Goal: Use online tool/utility: Utilize a website feature to perform a specific function

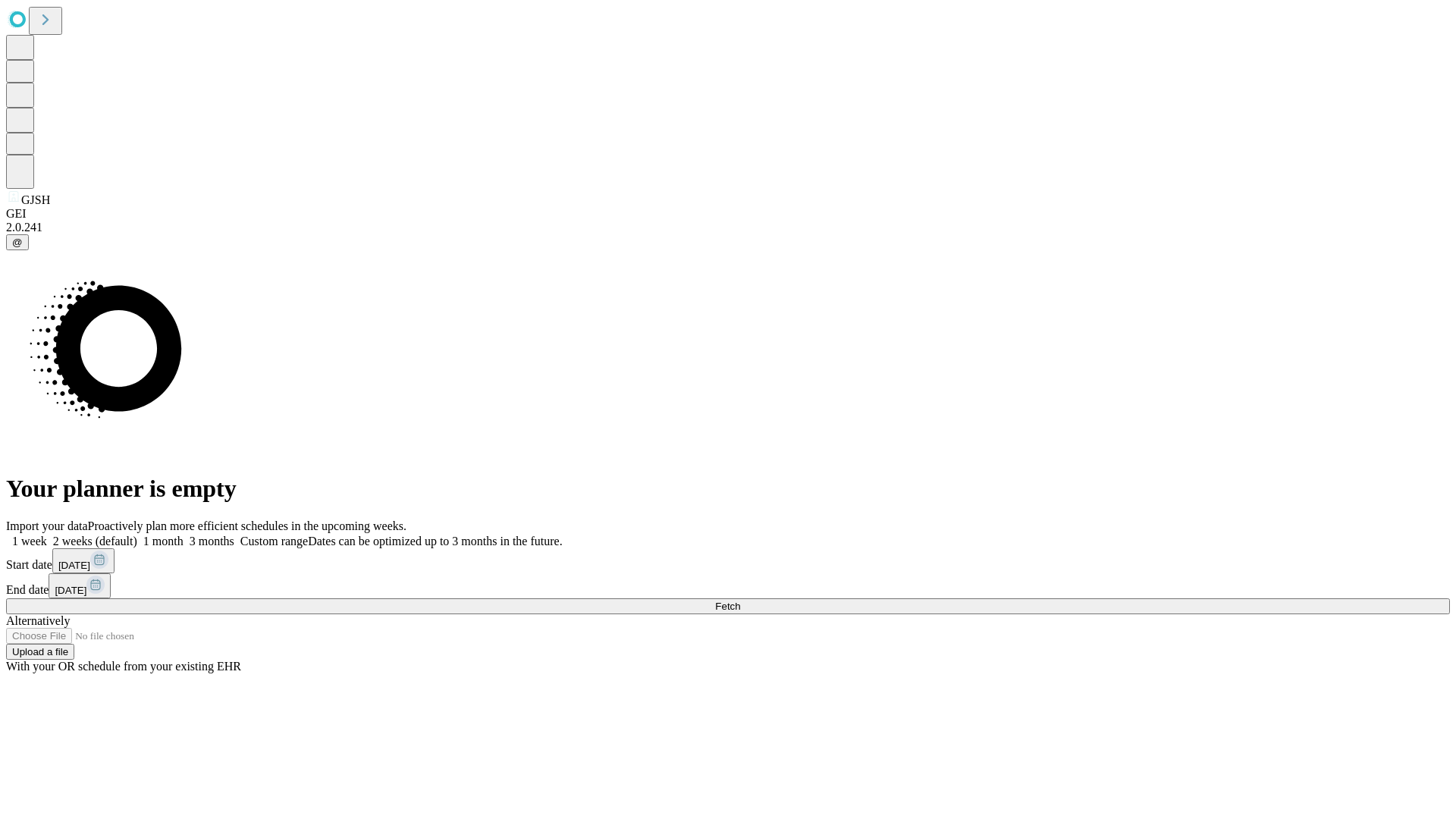
click at [740, 601] on span "Fetch" at bounding box center [728, 606] width 25 height 11
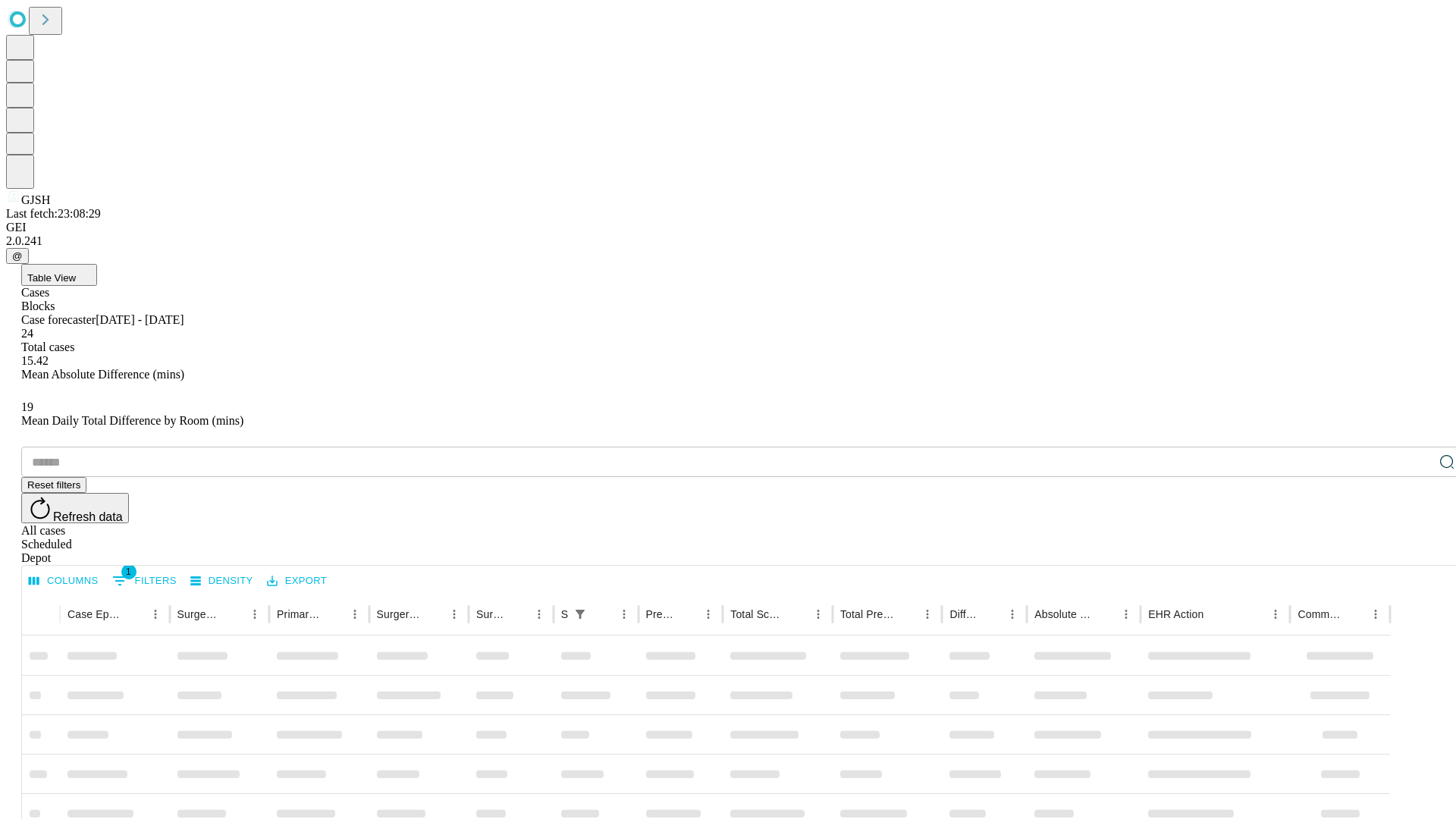
click at [76, 272] on span "Table View" at bounding box center [51, 277] width 48 height 11
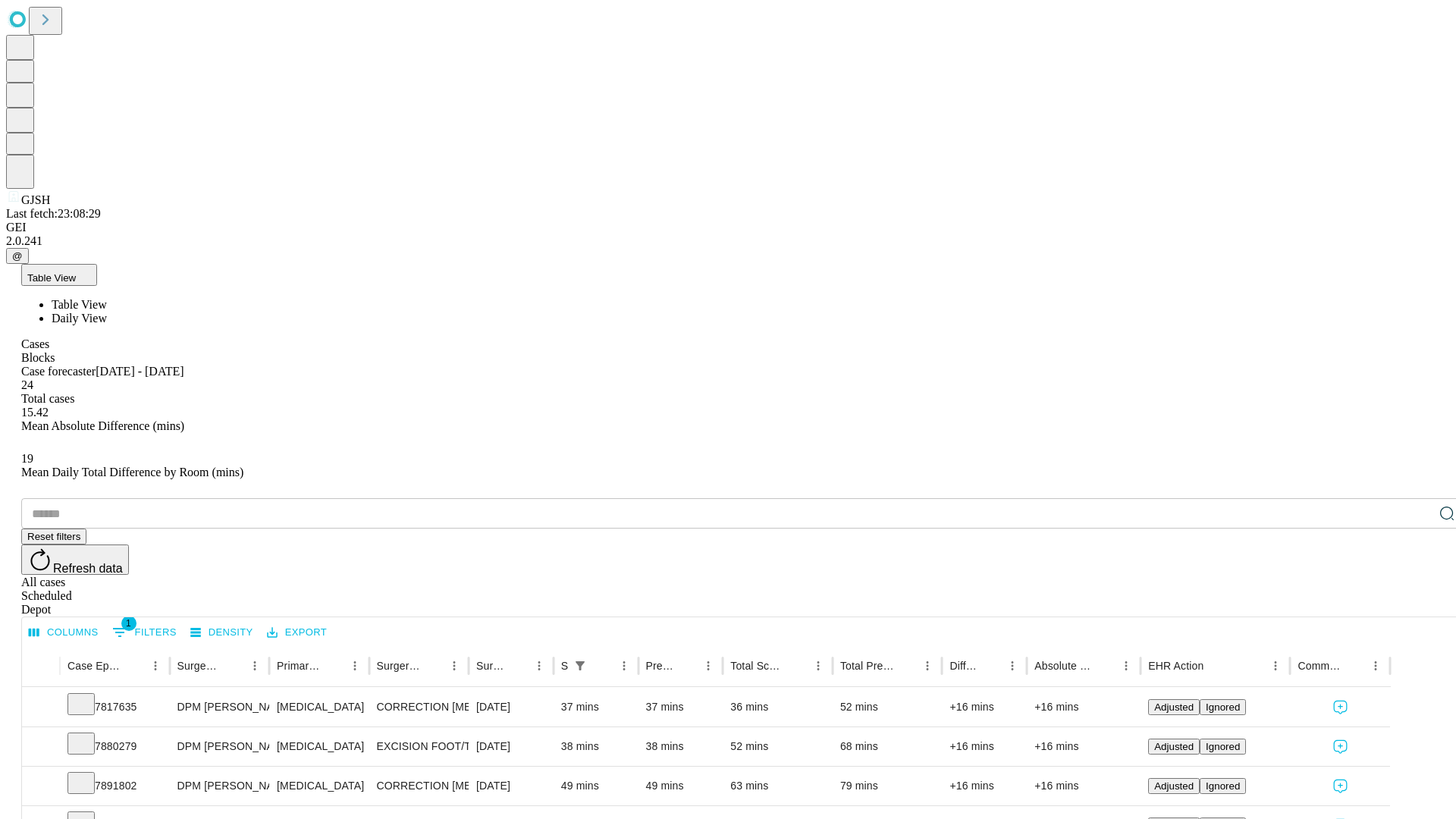
click at [107, 311] on span "Daily View" at bounding box center [79, 318] width 55 height 13
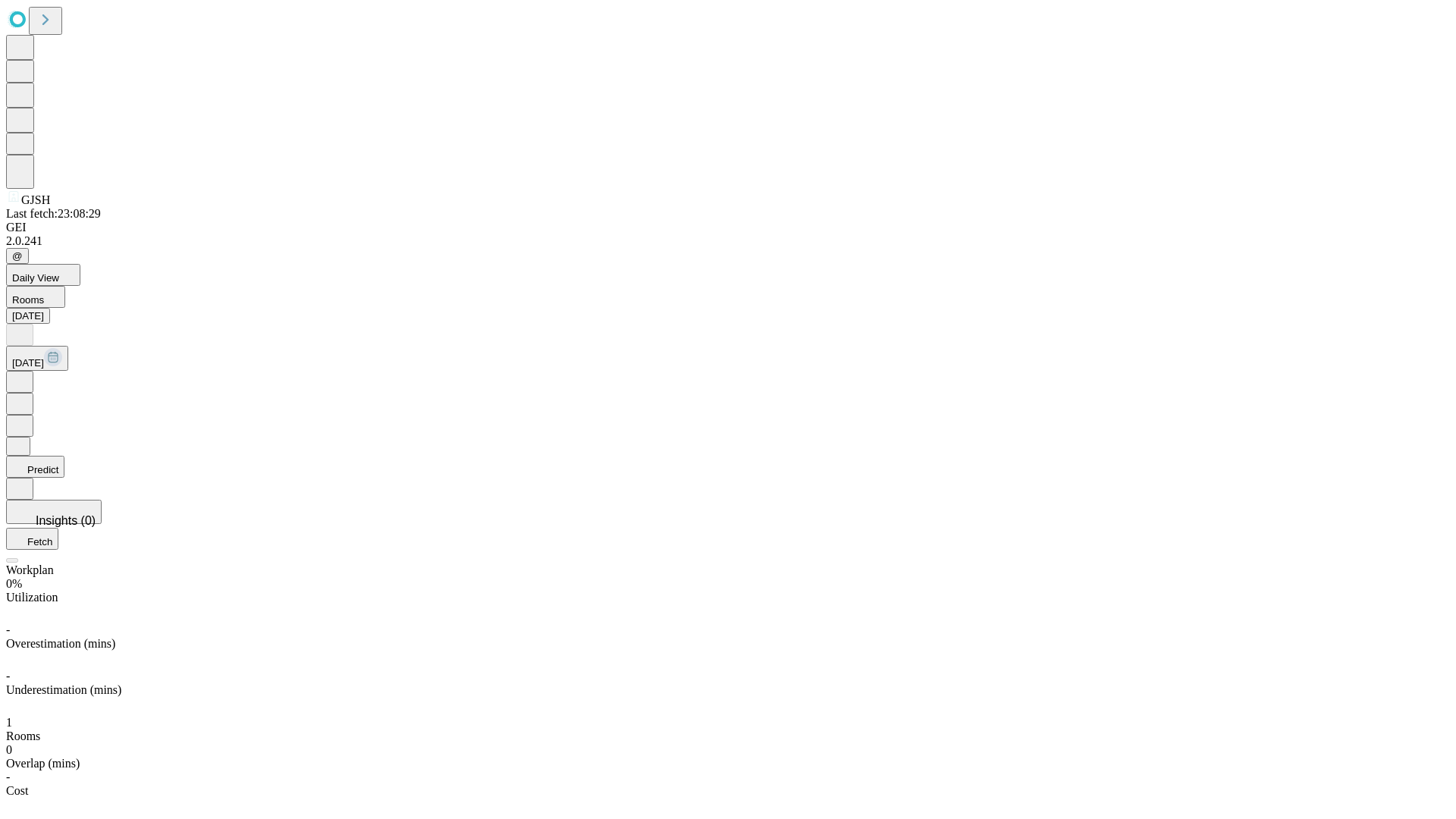
click at [65, 455] on button "Predict" at bounding box center [36, 466] width 59 height 22
